Goal: Task Accomplishment & Management: Complete application form

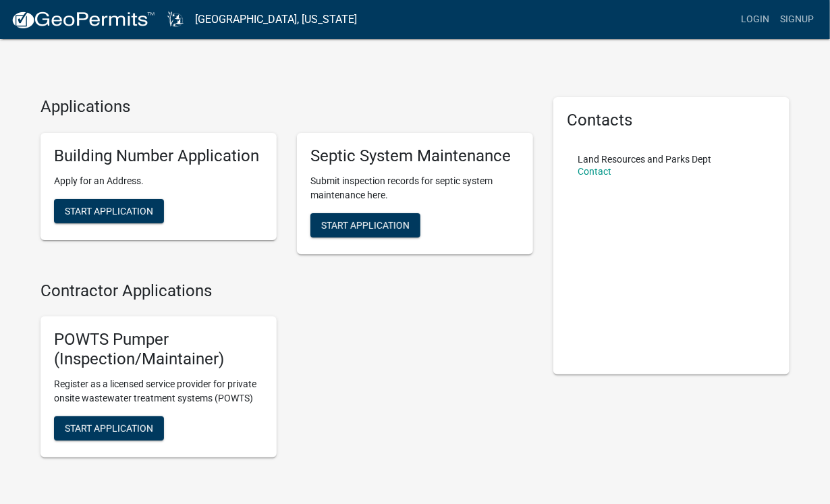
click at [388, 301] on h4 "Contractor Applications" at bounding box center [286, 291] width 492 height 20
click at [353, 230] on span "Start Application" at bounding box center [365, 224] width 88 height 11
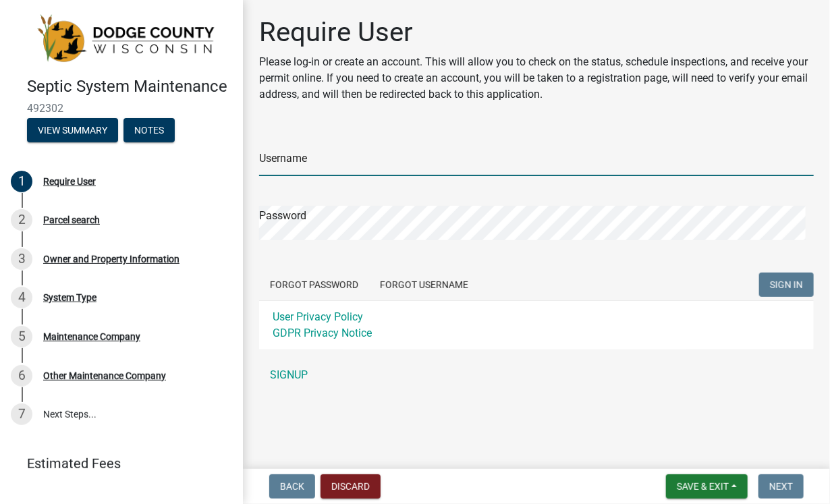
type input "drrdtownsend"
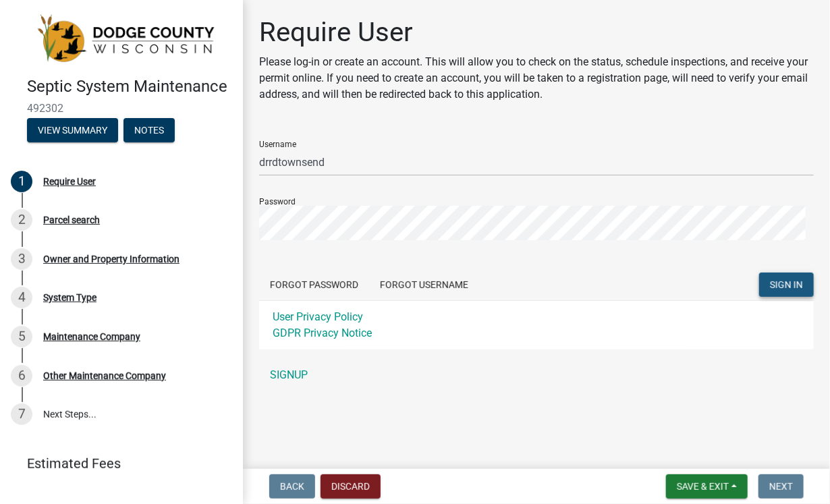
click at [766, 297] on button "SIGN IN" at bounding box center [786, 284] width 55 height 24
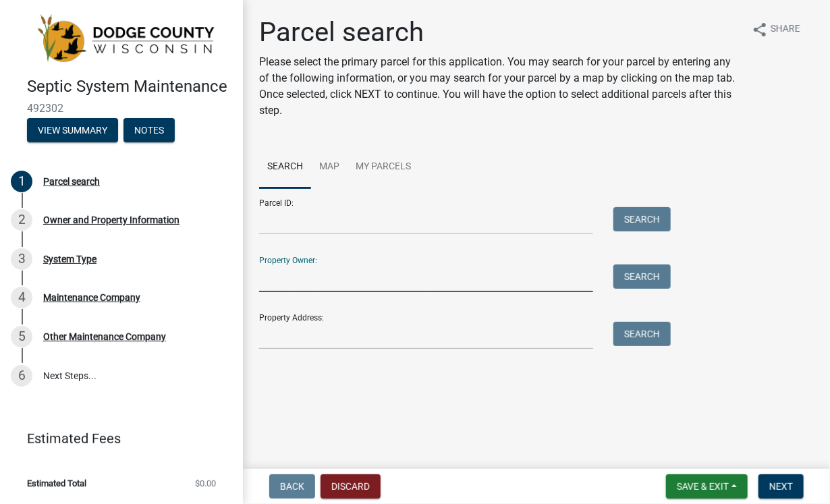
click at [409, 292] on input "Property Owner:" at bounding box center [426, 278] width 334 height 28
click at [635, 289] on button "Search" at bounding box center [641, 276] width 57 height 24
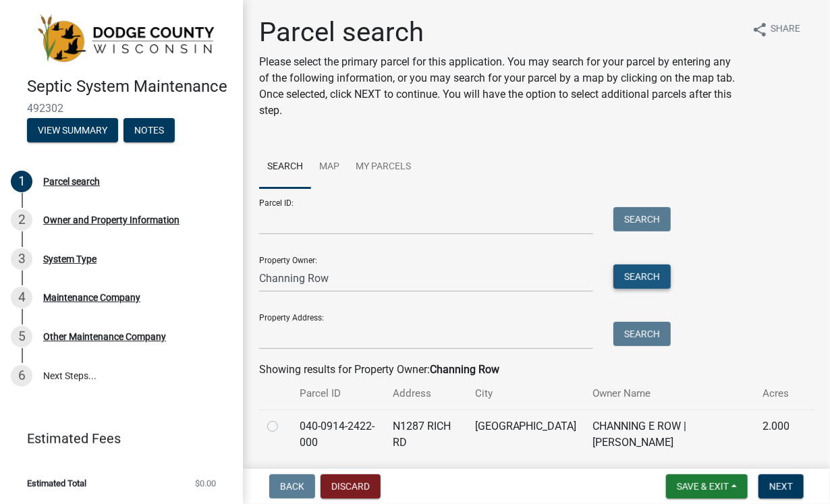
click at [637, 289] on button "Search" at bounding box center [641, 276] width 57 height 24
drag, startPoint x: 362, startPoint y: 370, endPoint x: 254, endPoint y: 368, distance: 107.9
click at [255, 292] on div "Channing Row" at bounding box center [426, 278] width 354 height 28
type input "Row"
click at [635, 289] on button "Search" at bounding box center [641, 276] width 57 height 24
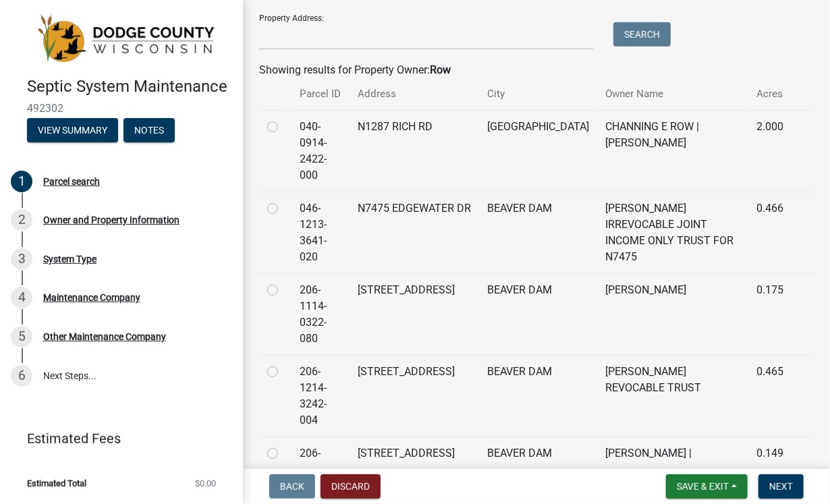
scroll to position [299, 0]
click at [283, 119] on label at bounding box center [283, 119] width 0 height 0
click at [283, 127] on input "radio" at bounding box center [287, 123] width 9 height 9
radio input "true"
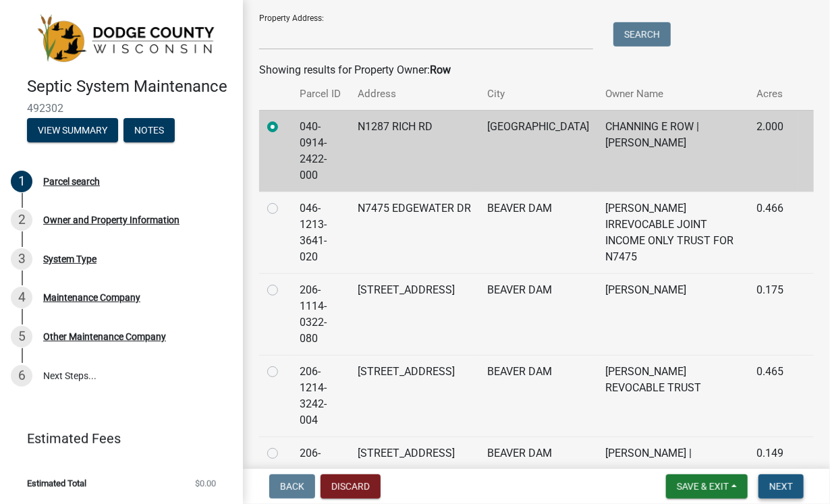
click at [769, 481] on span "Next" at bounding box center [781, 486] width 24 height 11
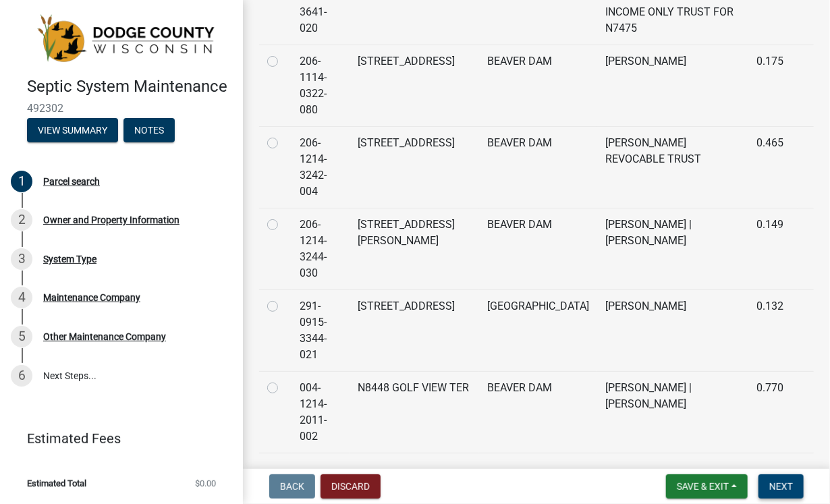
scroll to position [567, 0]
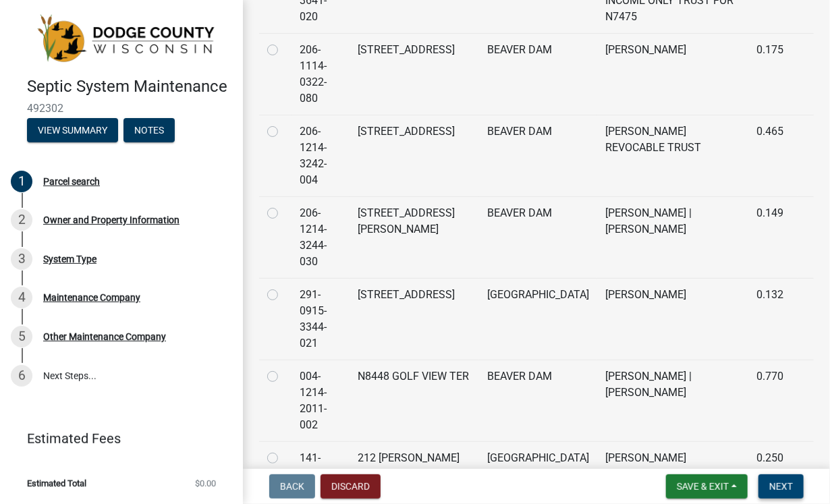
click at [769, 481] on span "Next" at bounding box center [781, 486] width 24 height 11
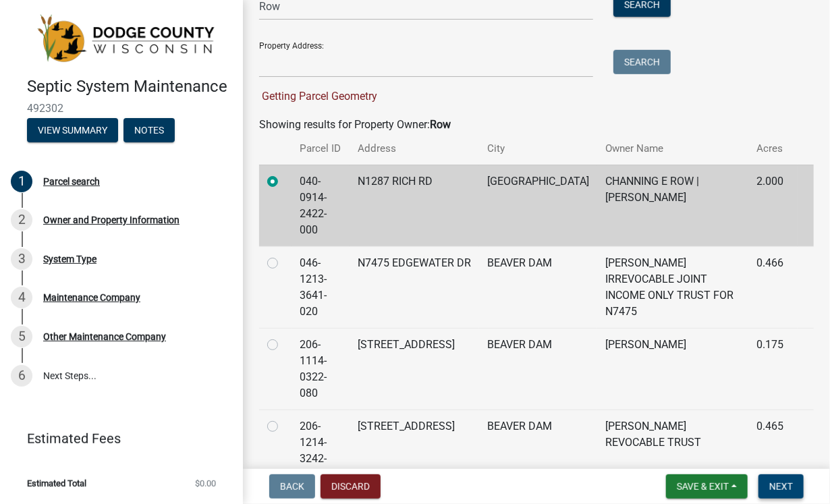
scroll to position [272, 0]
click at [291, 246] on td at bounding box center [275, 205] width 32 height 82
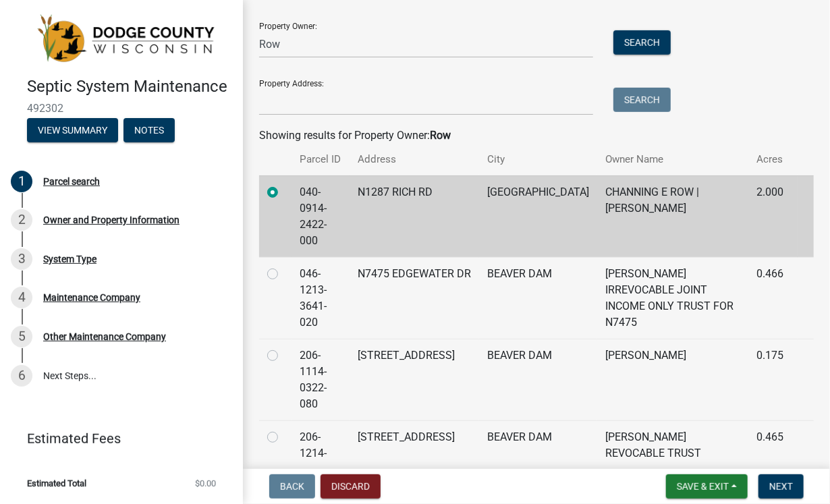
scroll to position [216, 0]
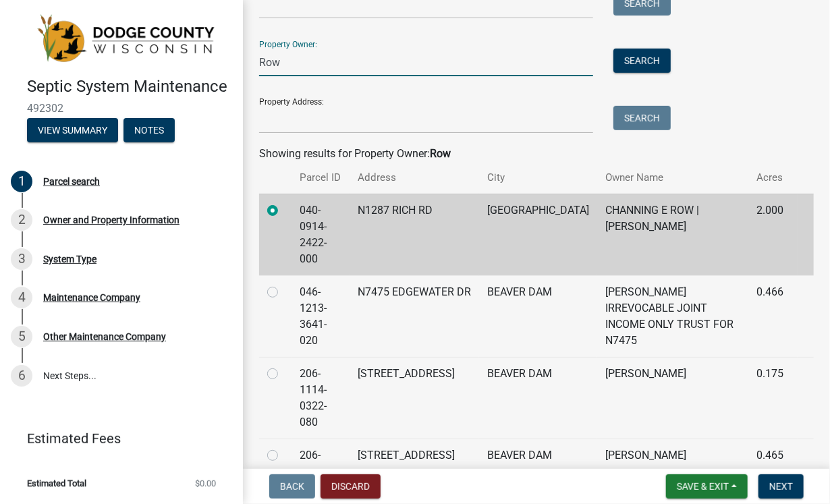
drag, startPoint x: 289, startPoint y: 152, endPoint x: 256, endPoint y: 147, distance: 33.5
click at [256, 76] on div "Row" at bounding box center [426, 63] width 354 height 28
type input "channing e row"
click at [645, 73] on button "Search" at bounding box center [641, 61] width 57 height 24
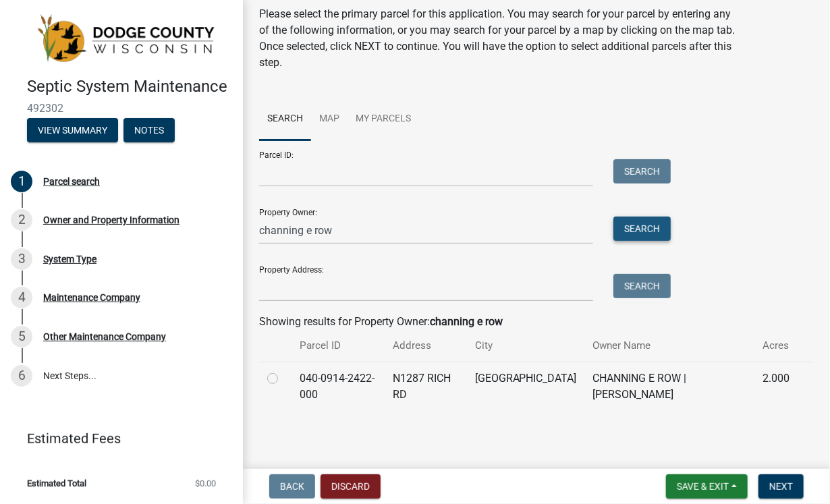
scroll to position [185, 0]
click at [283, 370] on label at bounding box center [283, 370] width 0 height 0
click at [283, 370] on input "radio" at bounding box center [287, 374] width 9 height 9
radio input "true"
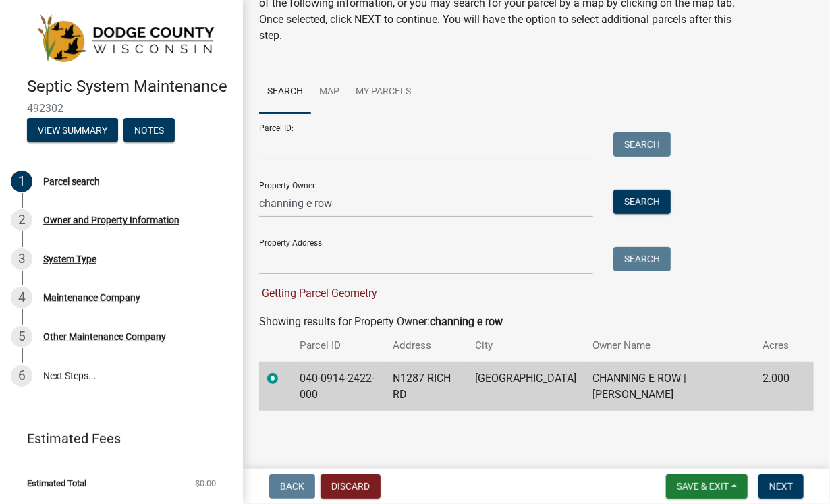
scroll to position [219, 0]
click at [769, 484] on span "Next" at bounding box center [781, 486] width 24 height 11
click at [769, 481] on span "Next" at bounding box center [781, 486] width 24 height 11
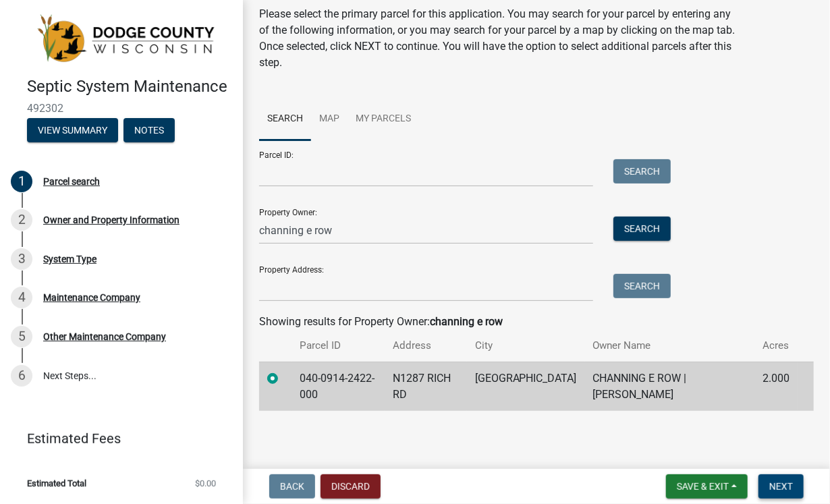
click at [782, 481] on span "Next" at bounding box center [781, 486] width 24 height 11
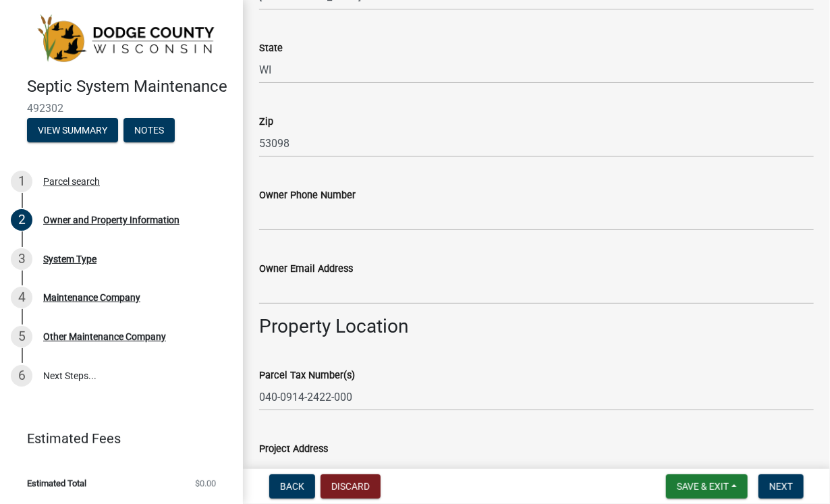
scroll to position [421, 0]
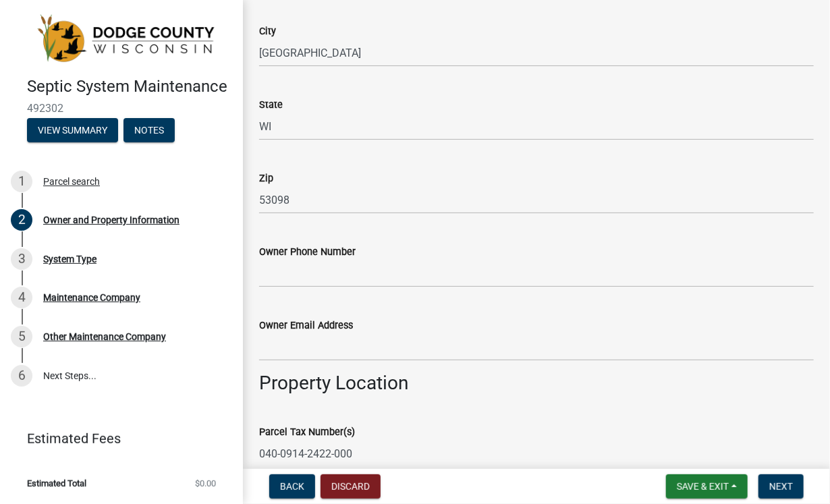
drag, startPoint x: 362, startPoint y: 117, endPoint x: 260, endPoint y: 112, distance: 102.6
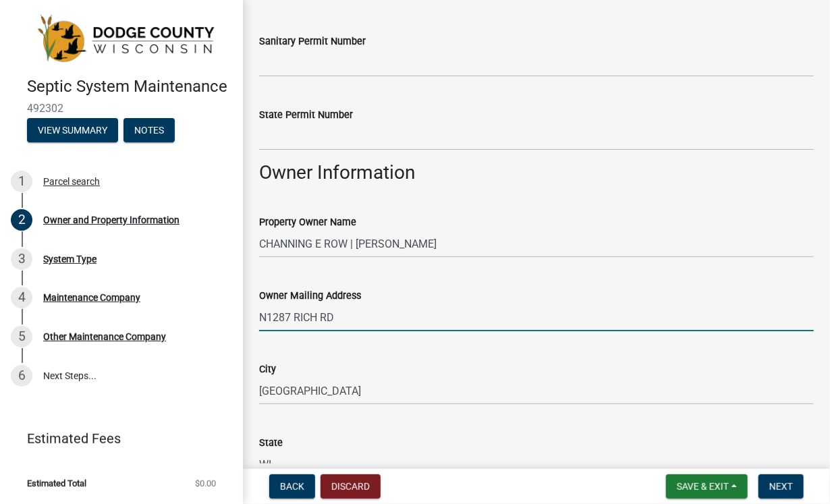
scroll to position [0, 0]
